Goal: Find specific page/section

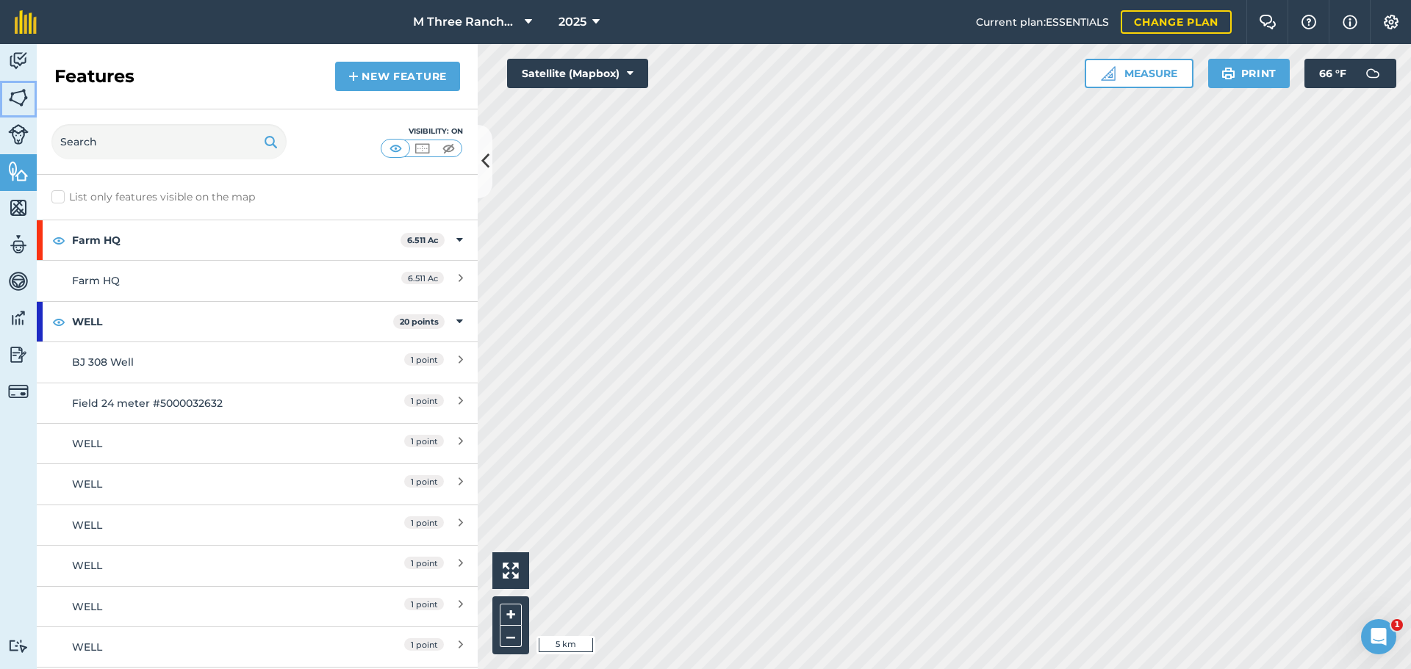
click at [26, 99] on img at bounding box center [18, 98] width 21 height 22
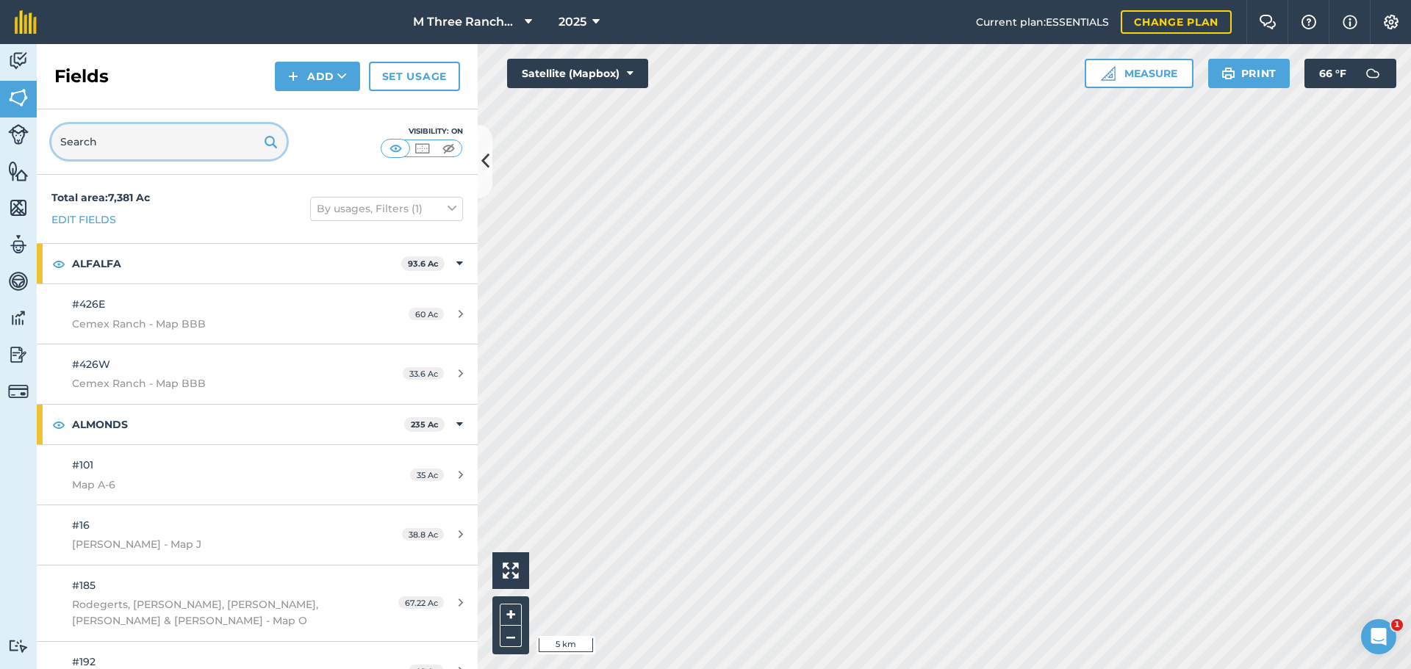
click at [159, 145] on input "text" at bounding box center [168, 141] width 235 height 35
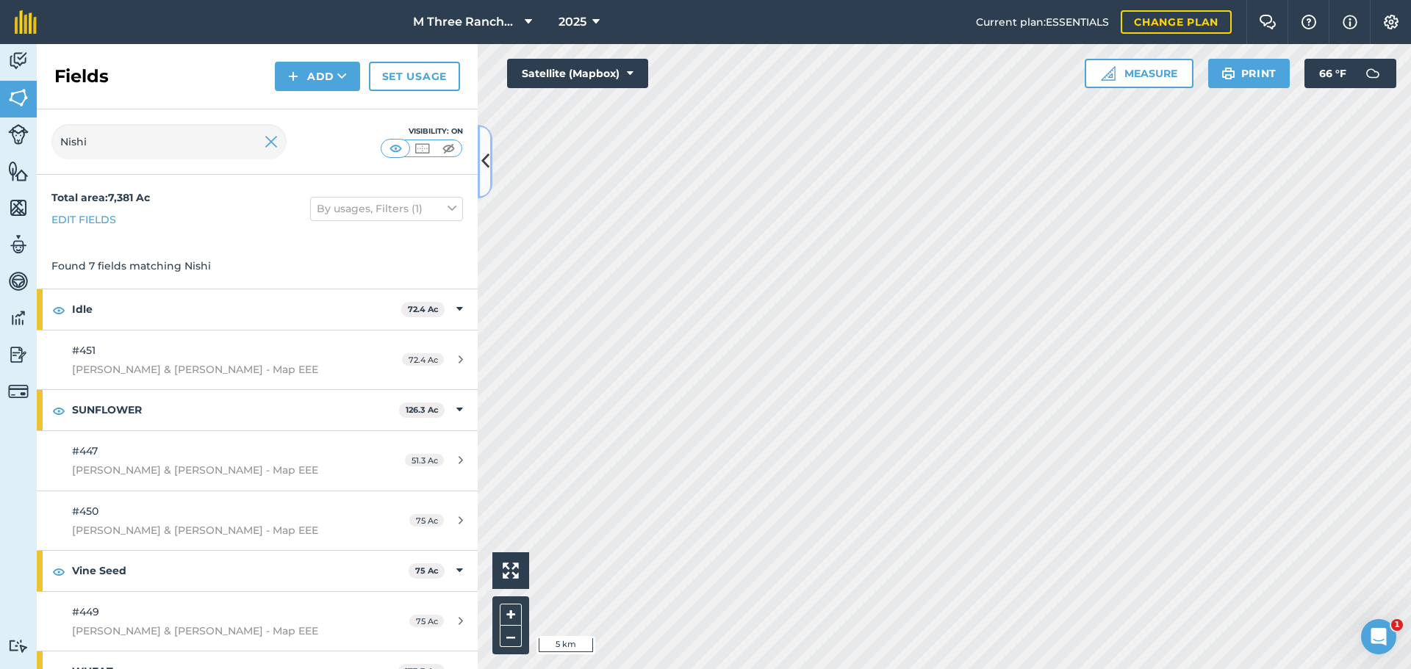
click at [480, 178] on button at bounding box center [485, 161] width 15 height 73
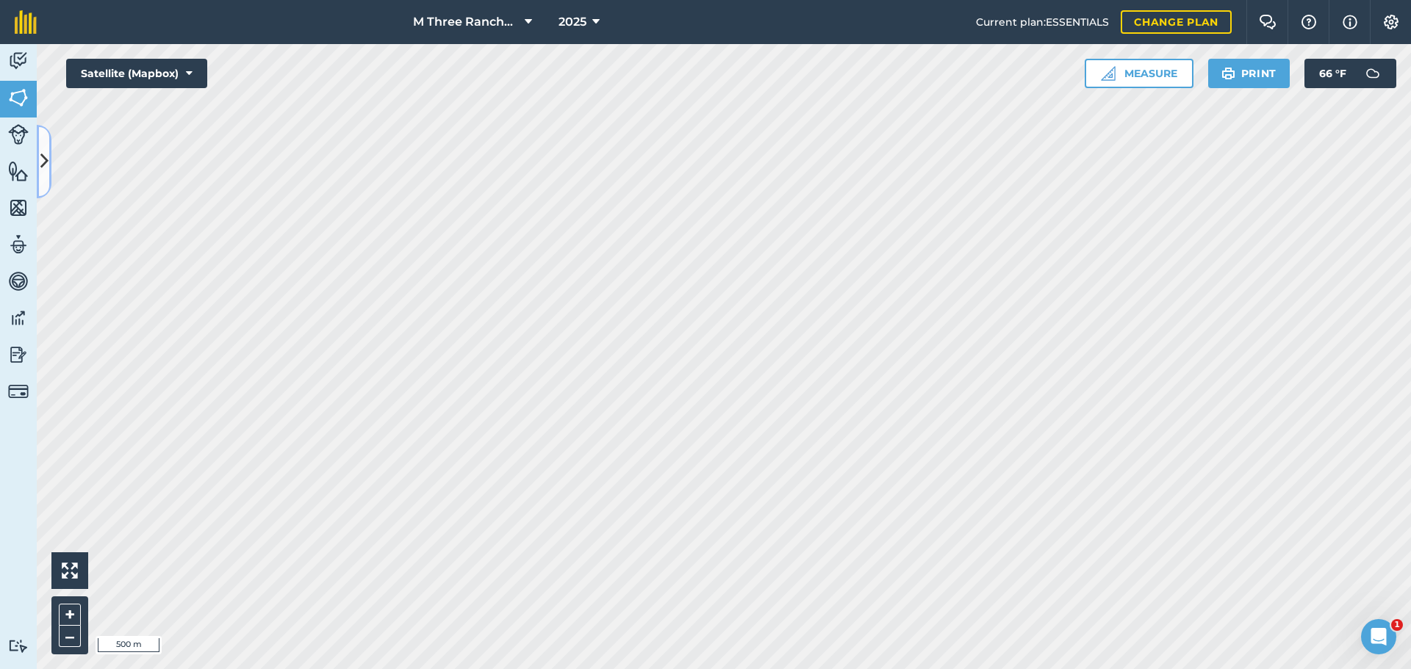
click at [43, 148] on button at bounding box center [44, 161] width 15 height 73
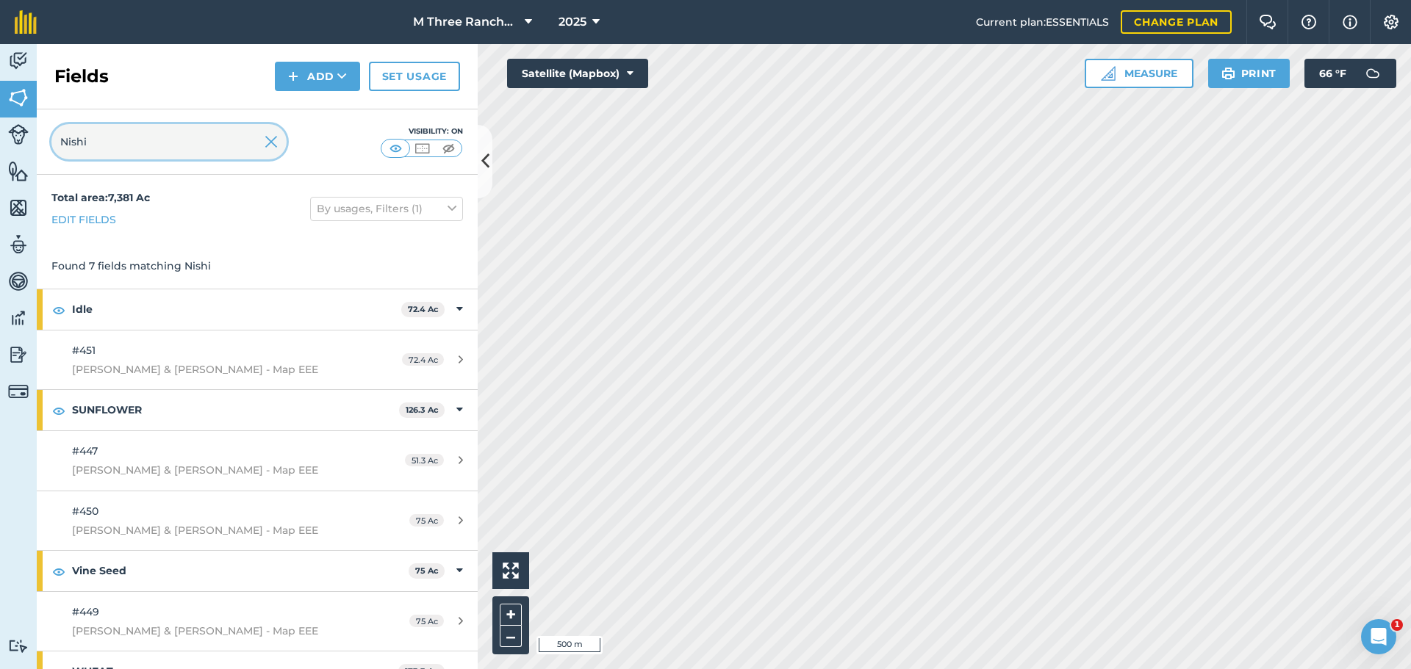
click at [126, 137] on input "Nishi" at bounding box center [168, 141] width 235 height 35
type input "Nishi Poleline"
click at [274, 141] on img at bounding box center [270, 142] width 13 height 18
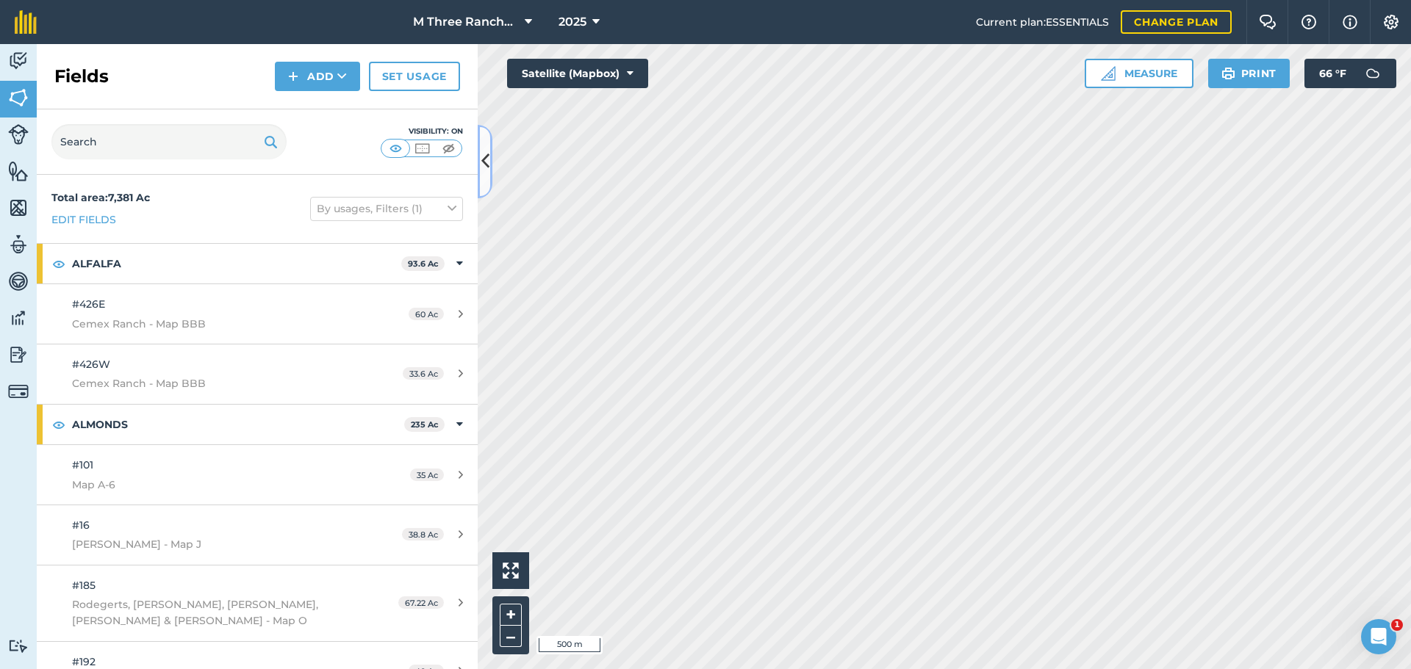
click at [486, 171] on icon at bounding box center [485, 161] width 8 height 26
